Goal: Communication & Community: Answer question/provide support

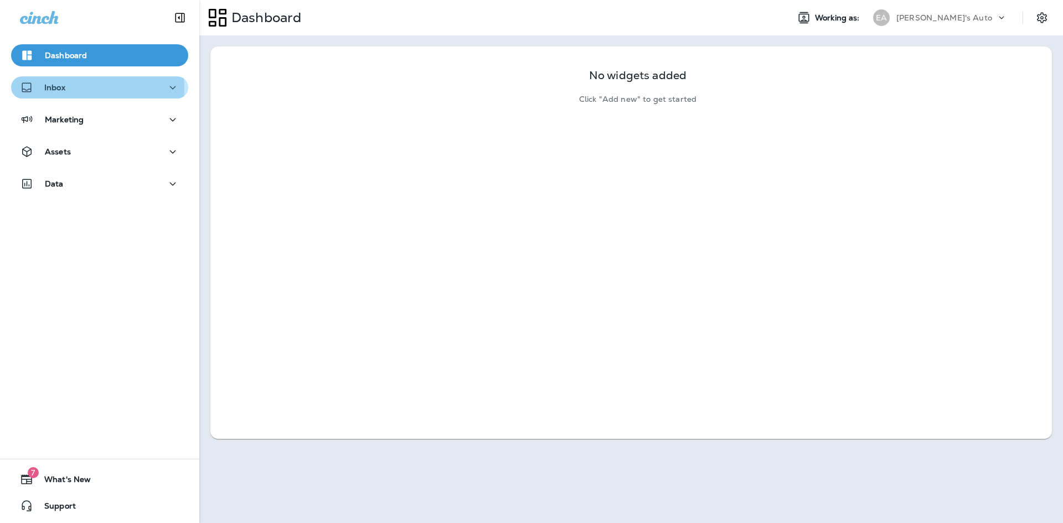
click at [79, 89] on div "Inbox" at bounding box center [100, 88] width 160 height 14
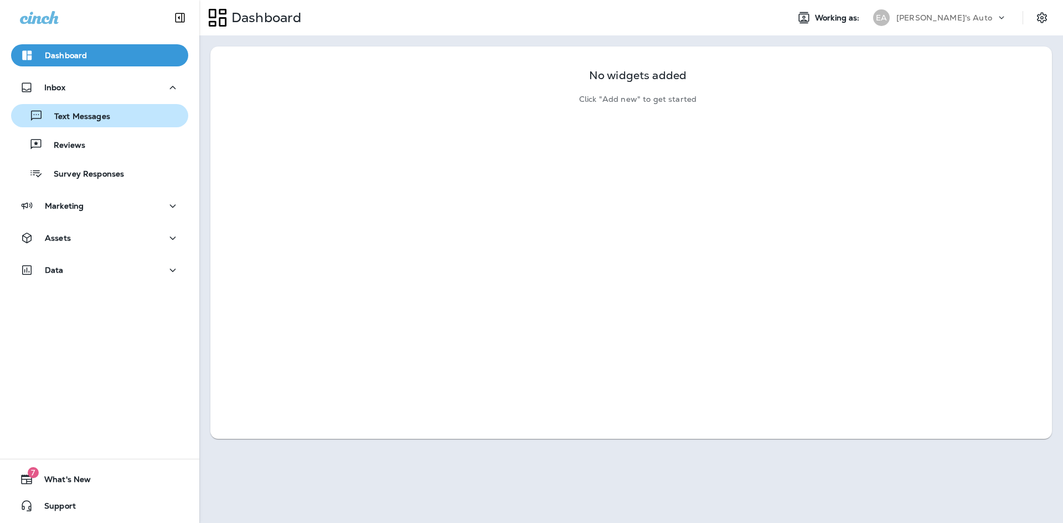
click at [121, 116] on div "Text Messages" at bounding box center [100, 115] width 168 height 17
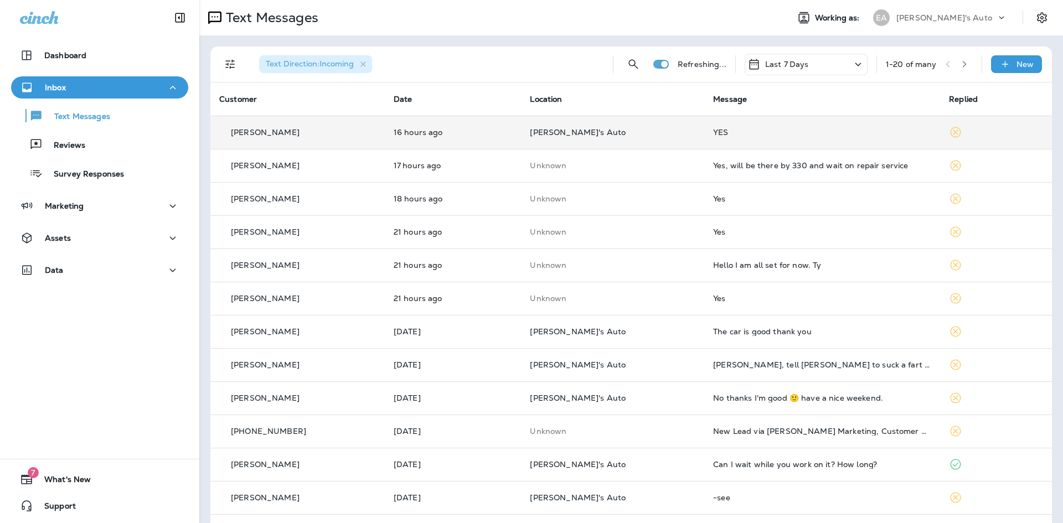
click at [713, 138] on td "YES" at bounding box center [822, 132] width 236 height 33
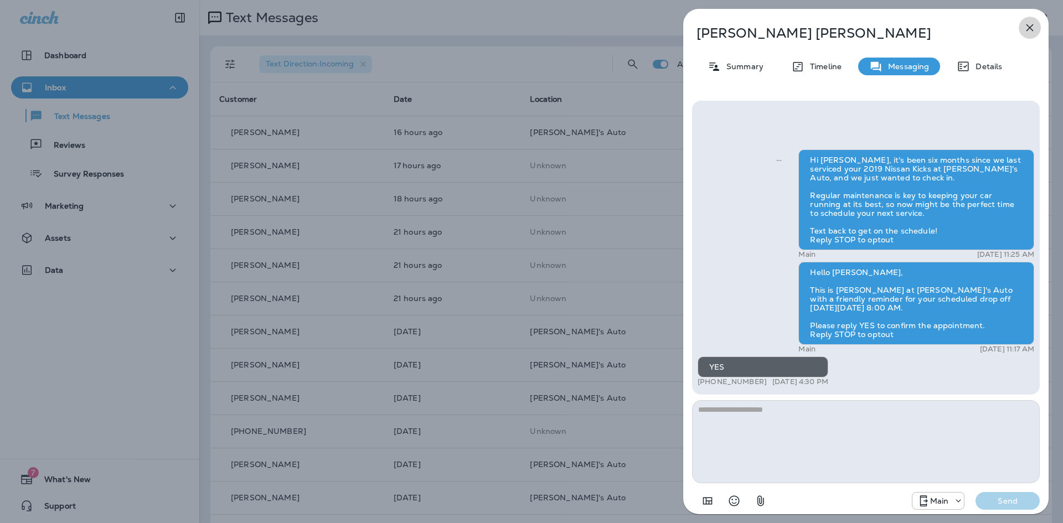
click at [1035, 24] on icon "button" at bounding box center [1029, 27] width 13 height 13
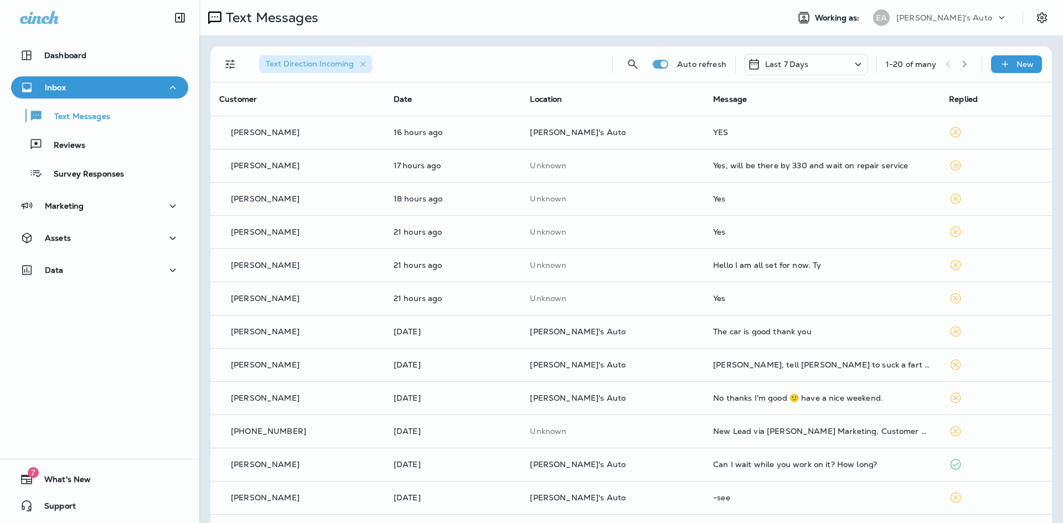
click at [752, 169] on div at bounding box center [531, 261] width 1063 height 523
click at [749, 167] on div "Yes, will be there by 330 and wait on repair service" at bounding box center [822, 165] width 218 height 9
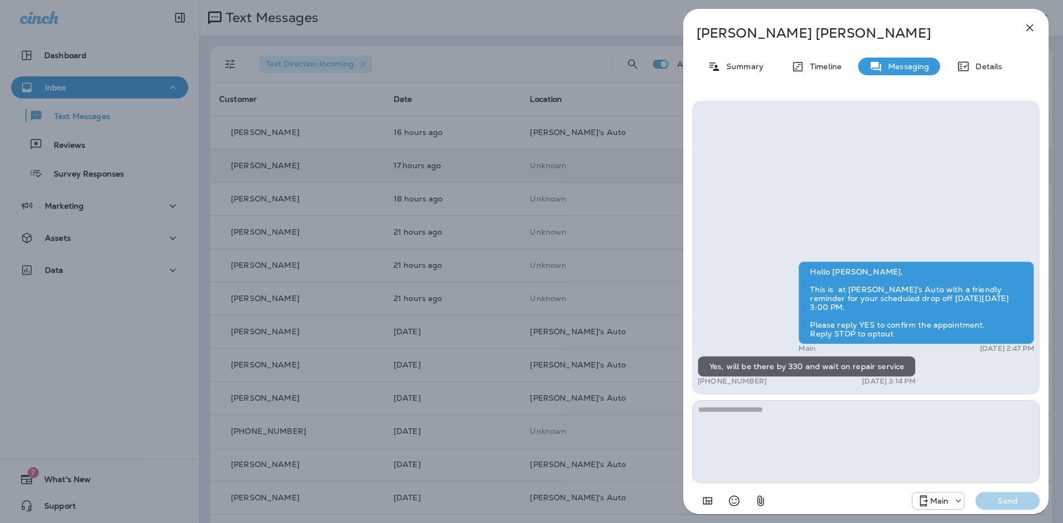
click at [1029, 28] on icon "button" at bounding box center [1029, 27] width 13 height 13
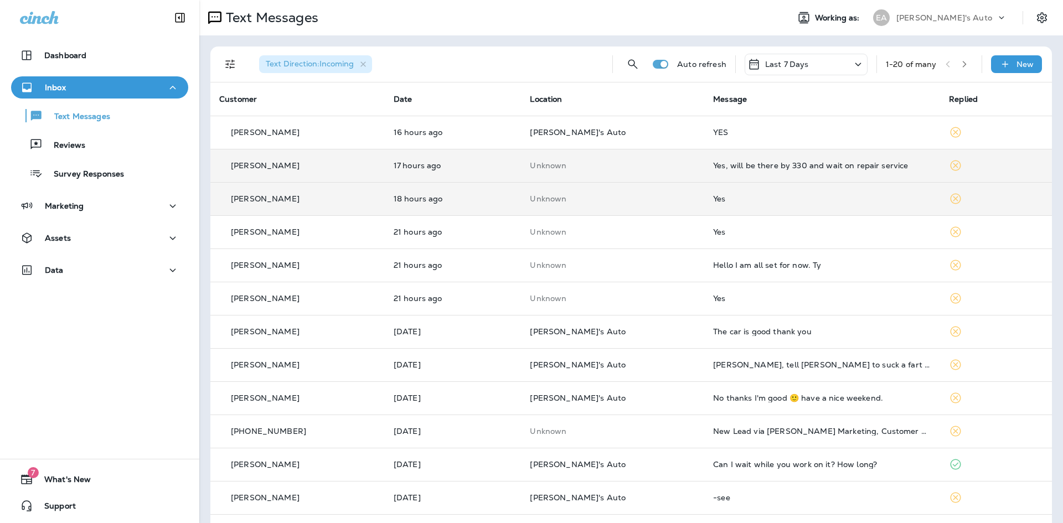
click at [704, 206] on td "Yes" at bounding box center [822, 198] width 236 height 33
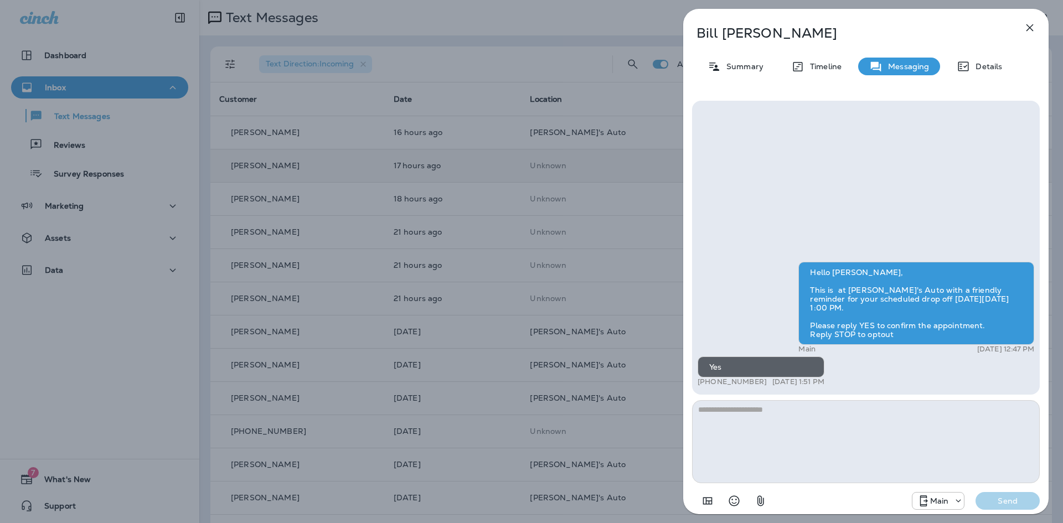
click at [1023, 28] on icon "button" at bounding box center [1029, 27] width 13 height 13
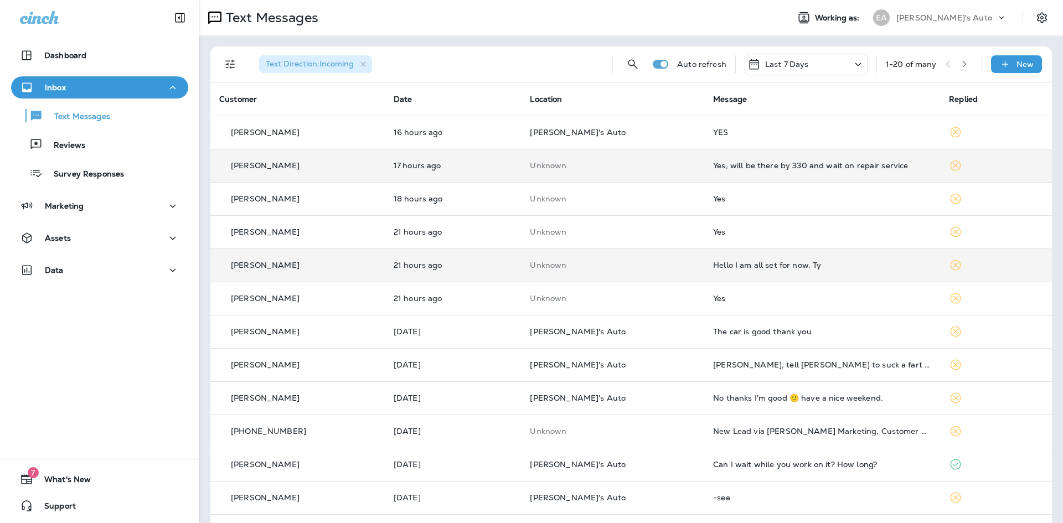
click at [733, 266] on div "Hello I am all set for now. Ty" at bounding box center [822, 265] width 218 height 9
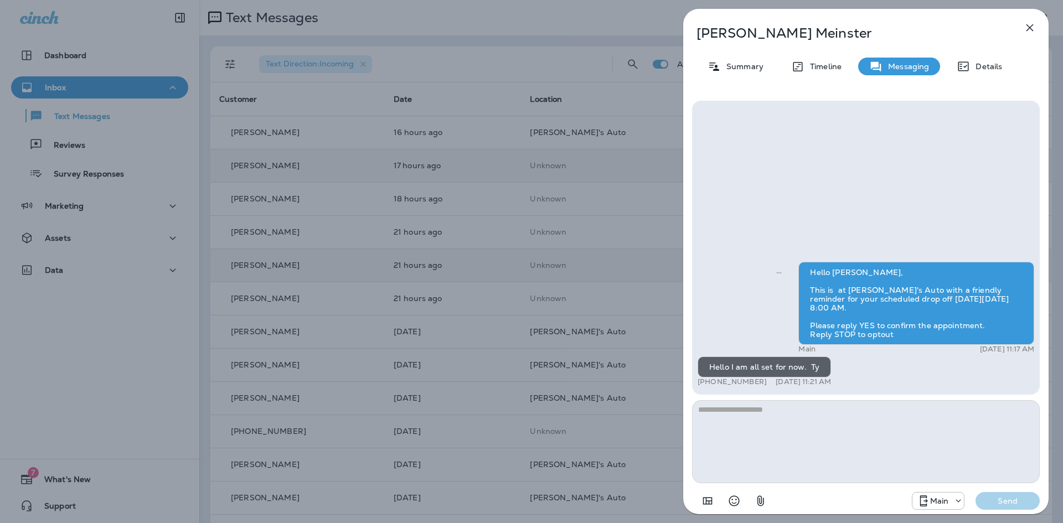
click at [1027, 26] on icon "button" at bounding box center [1029, 27] width 13 height 13
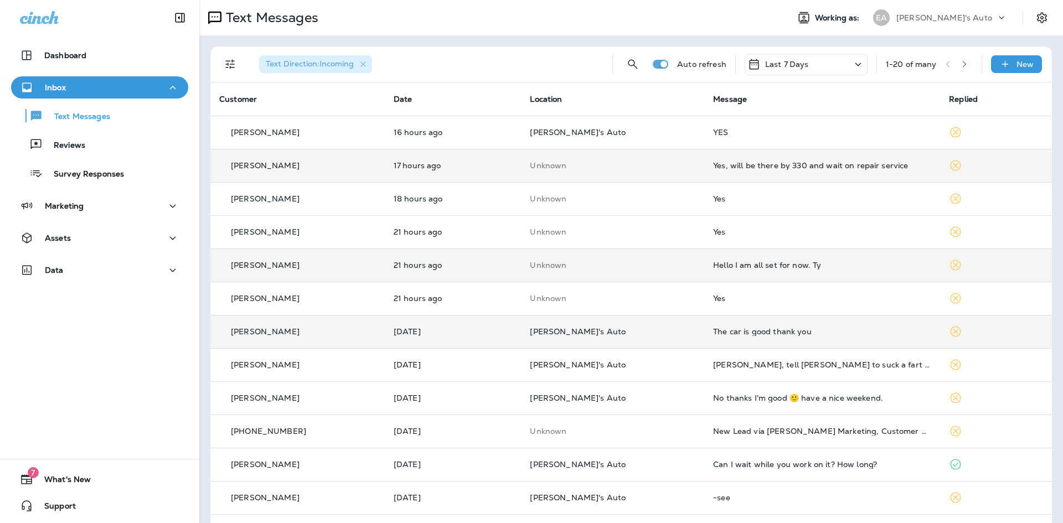
click at [714, 332] on div "The car is good thank you" at bounding box center [822, 331] width 218 height 9
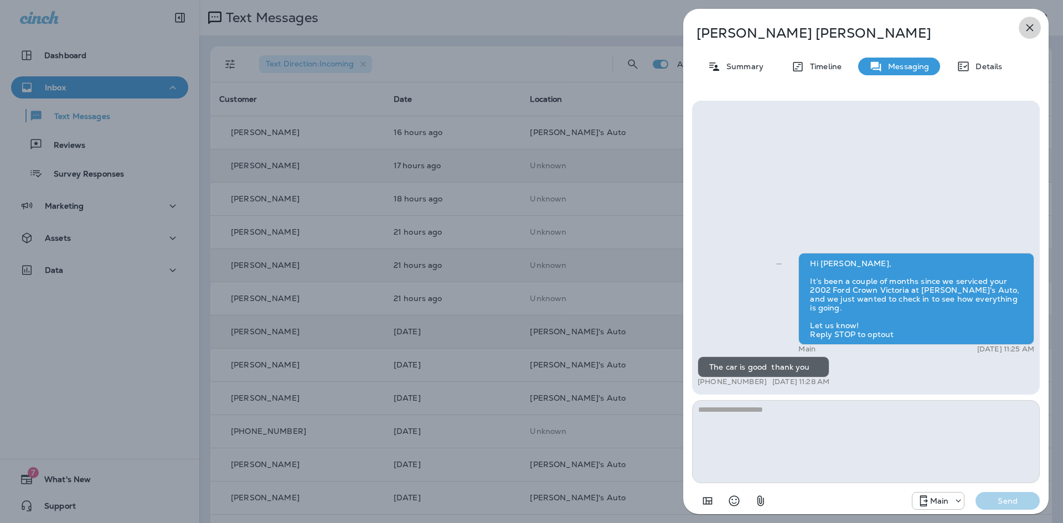
click at [1034, 25] on icon "button" at bounding box center [1029, 27] width 13 height 13
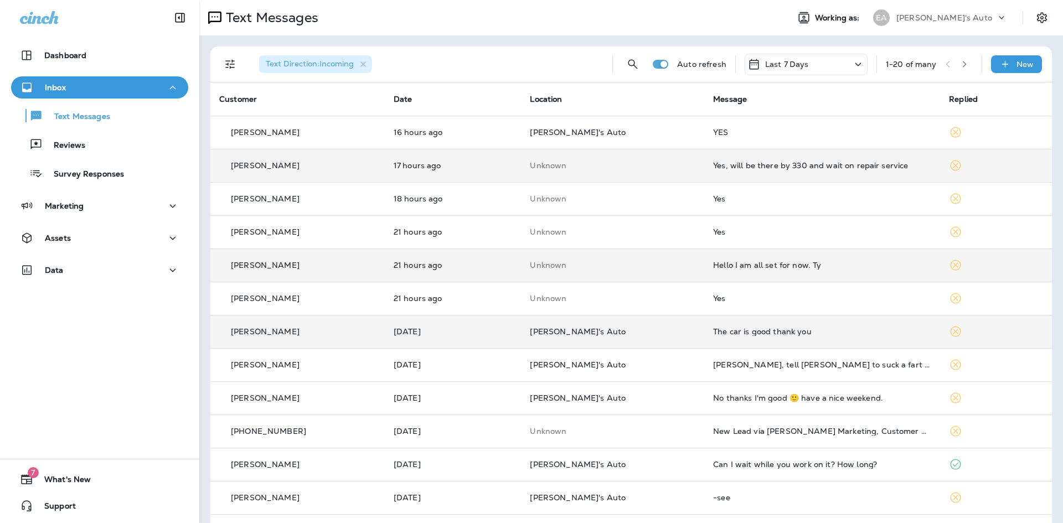
click at [742, 326] on td "The car is good thank you" at bounding box center [822, 331] width 236 height 33
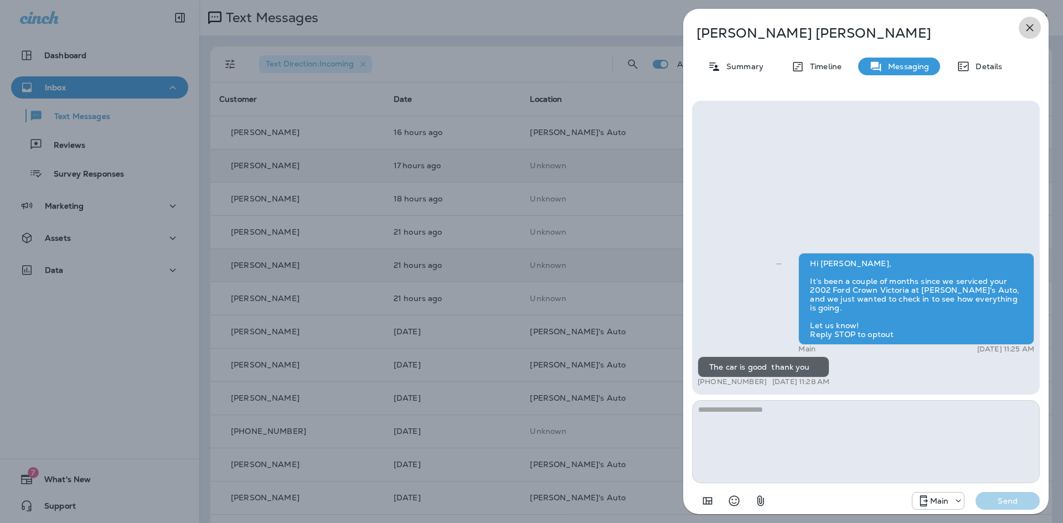
click at [1032, 25] on icon "button" at bounding box center [1030, 27] width 7 height 7
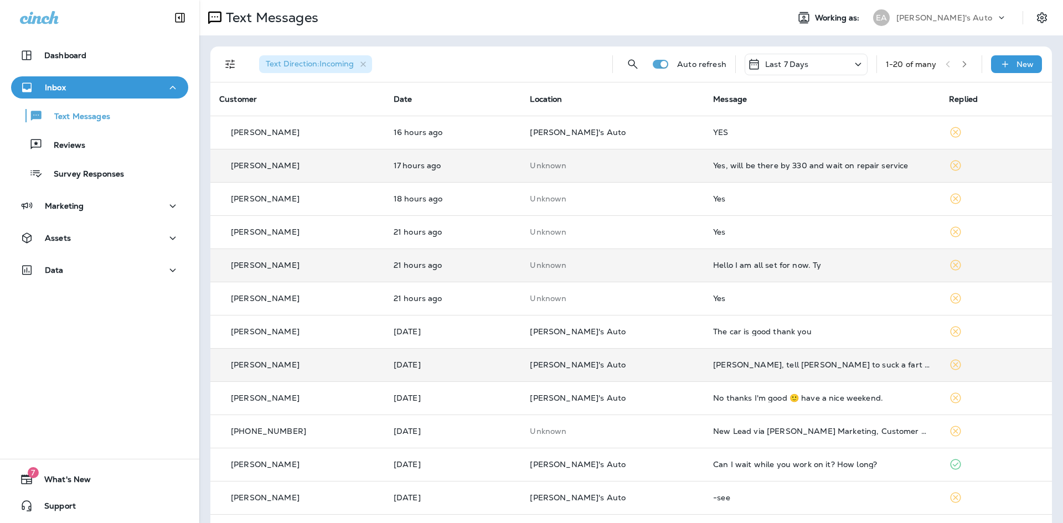
click at [508, 378] on td "[DATE]" at bounding box center [453, 364] width 137 height 33
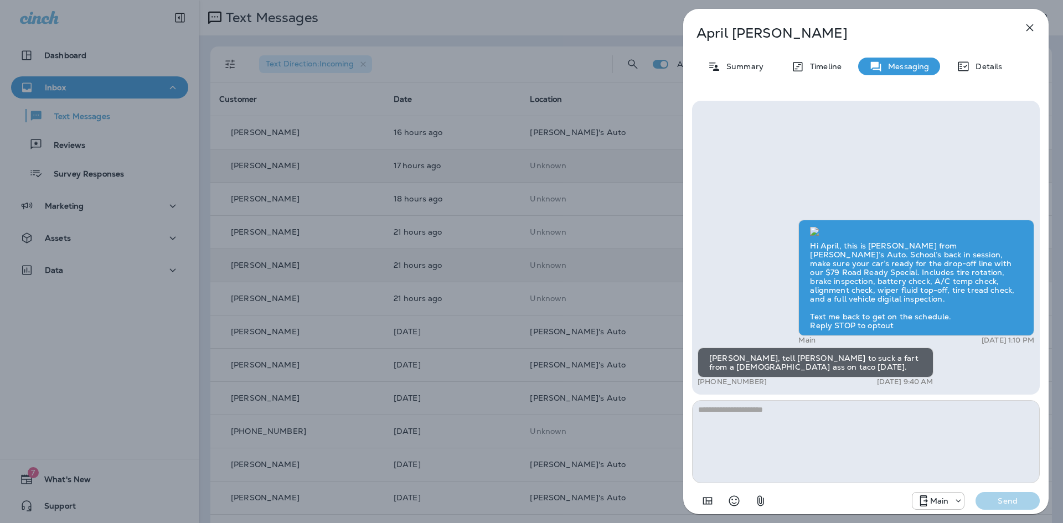
click at [451, 13] on div "[PERSON_NAME] Summary Timeline Messaging Details Hi April, this is [PERSON_NAME…" at bounding box center [531, 261] width 1063 height 523
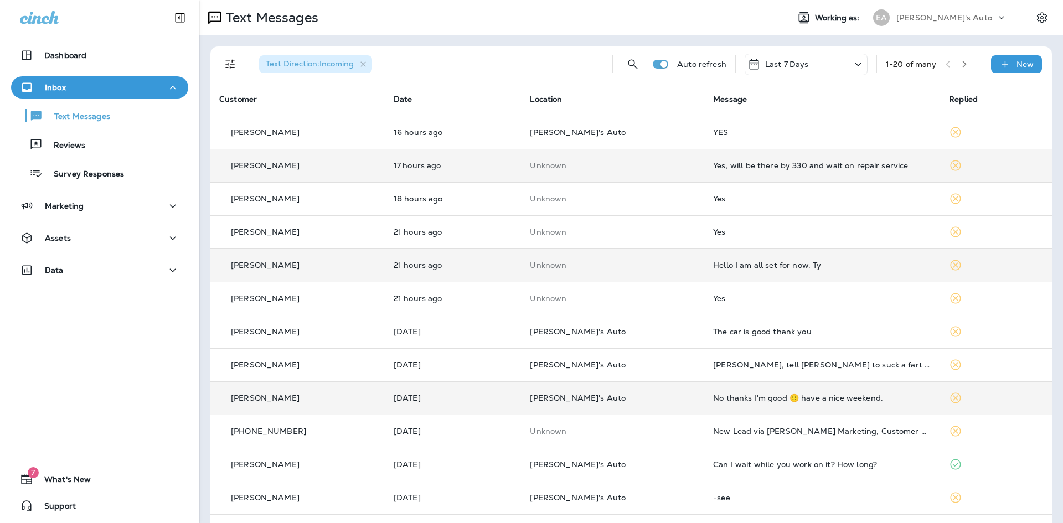
click at [643, 402] on p "[PERSON_NAME]'s Auto" at bounding box center [613, 398] width 166 height 9
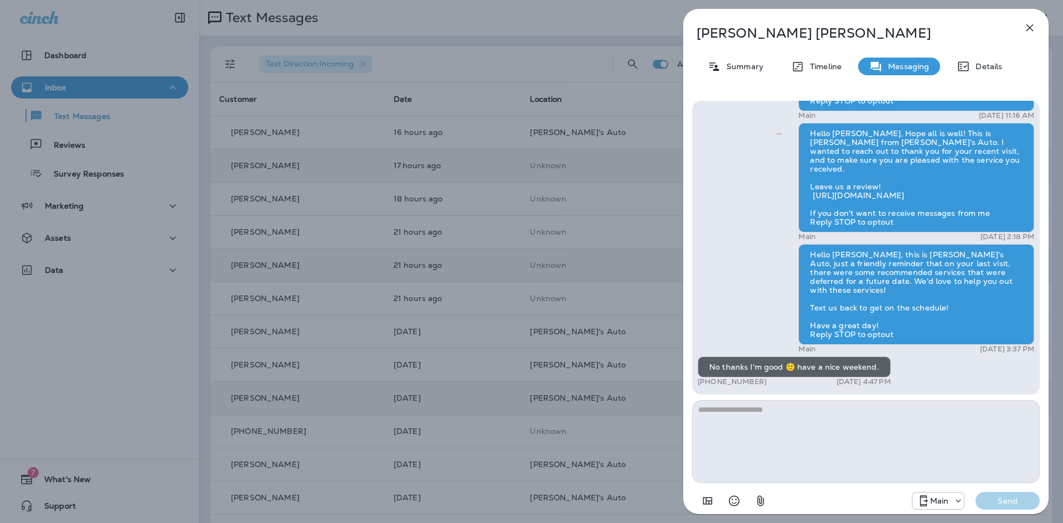
click at [1033, 28] on icon "button" at bounding box center [1029, 27] width 13 height 13
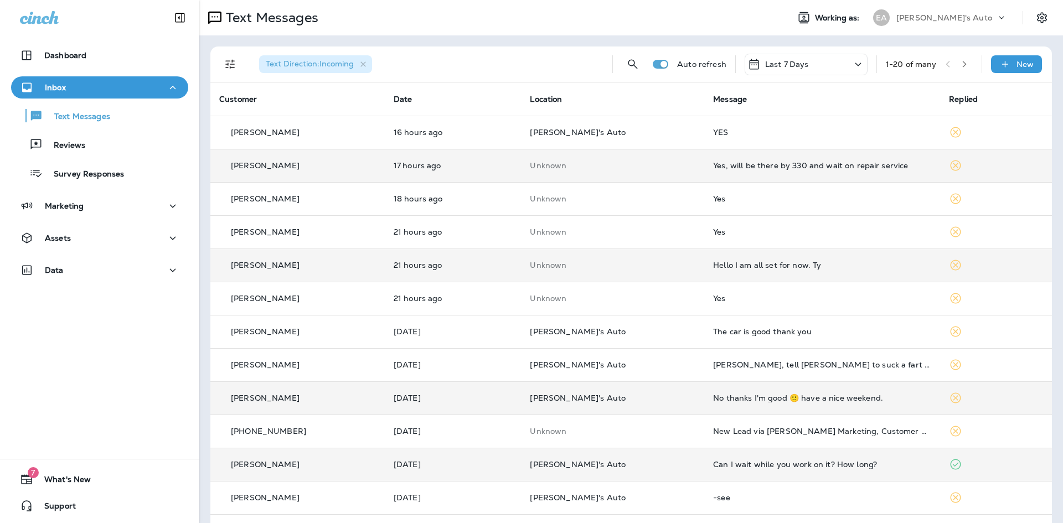
click at [655, 460] on td "[PERSON_NAME]'s Auto" at bounding box center [612, 464] width 183 height 33
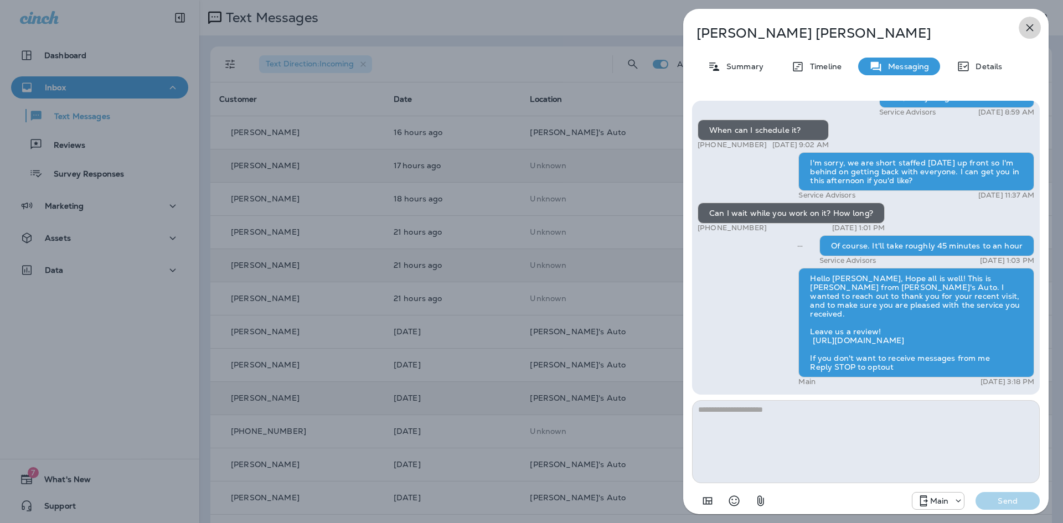
click at [1029, 32] on icon "button" at bounding box center [1029, 27] width 13 height 13
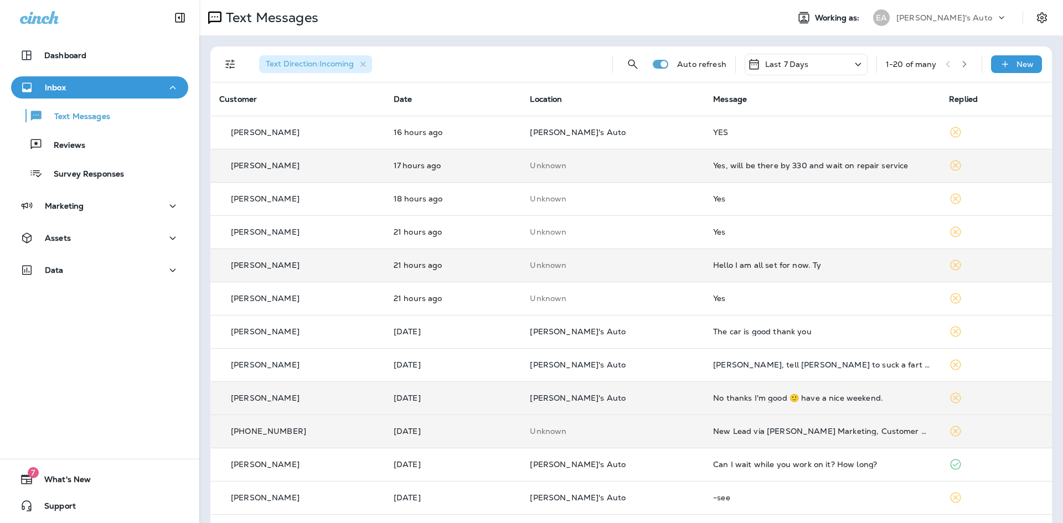
click at [704, 431] on td "New Lead via [PERSON_NAME] Marketing, Customer Name: [PERSON_NAME], Contact inf…" at bounding box center [822, 431] width 236 height 33
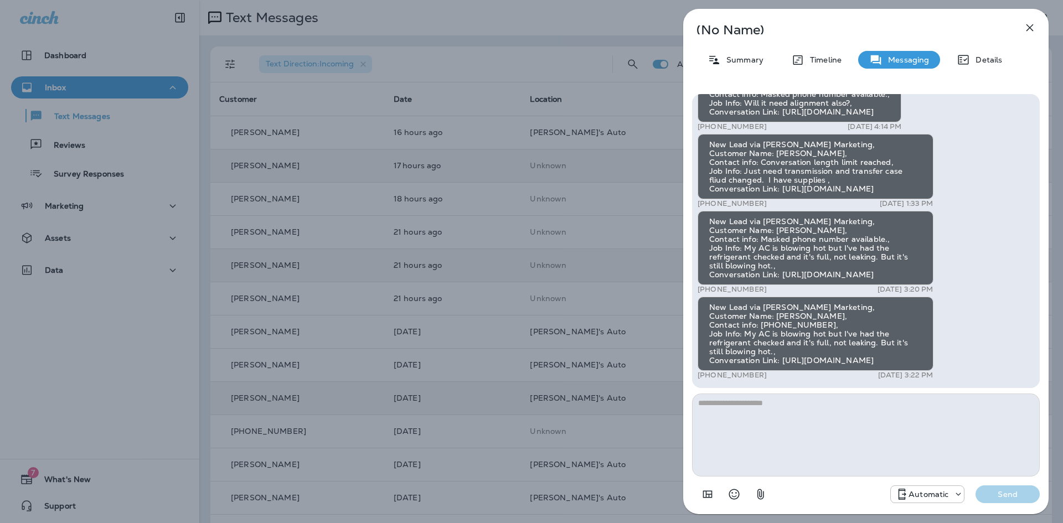
click at [1029, 27] on icon "button" at bounding box center [1030, 27] width 7 height 7
